Goal: Transaction & Acquisition: Purchase product/service

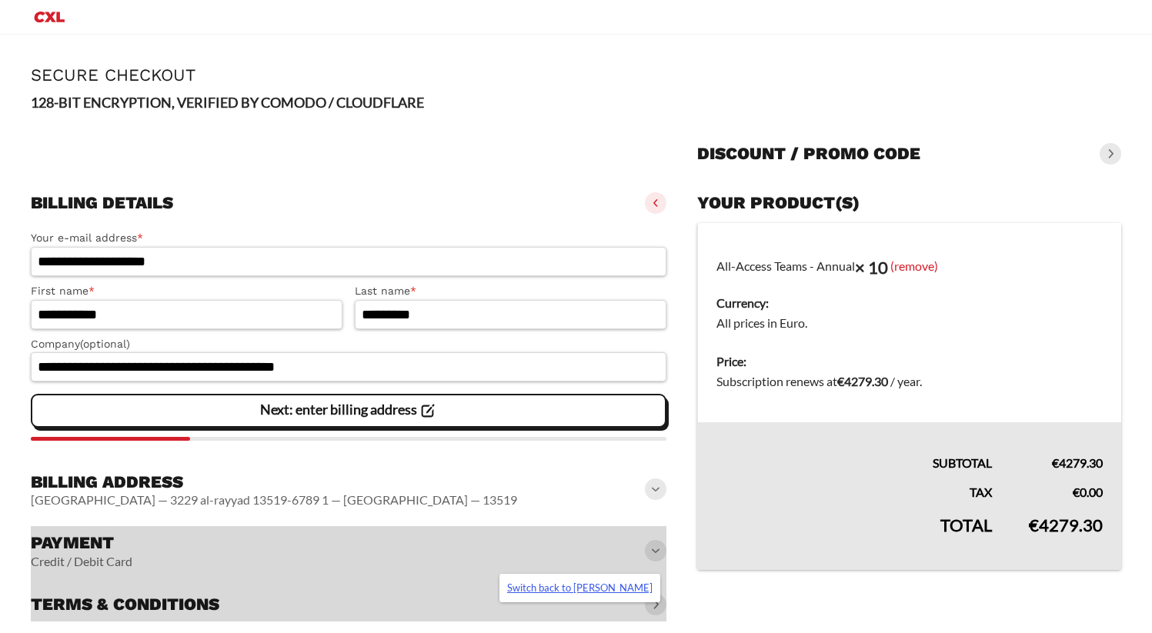
click at [590, 590] on link "Switch back to [PERSON_NAME]" at bounding box center [579, 588] width 161 height 28
